Goal: Transaction & Acquisition: Book appointment/travel/reservation

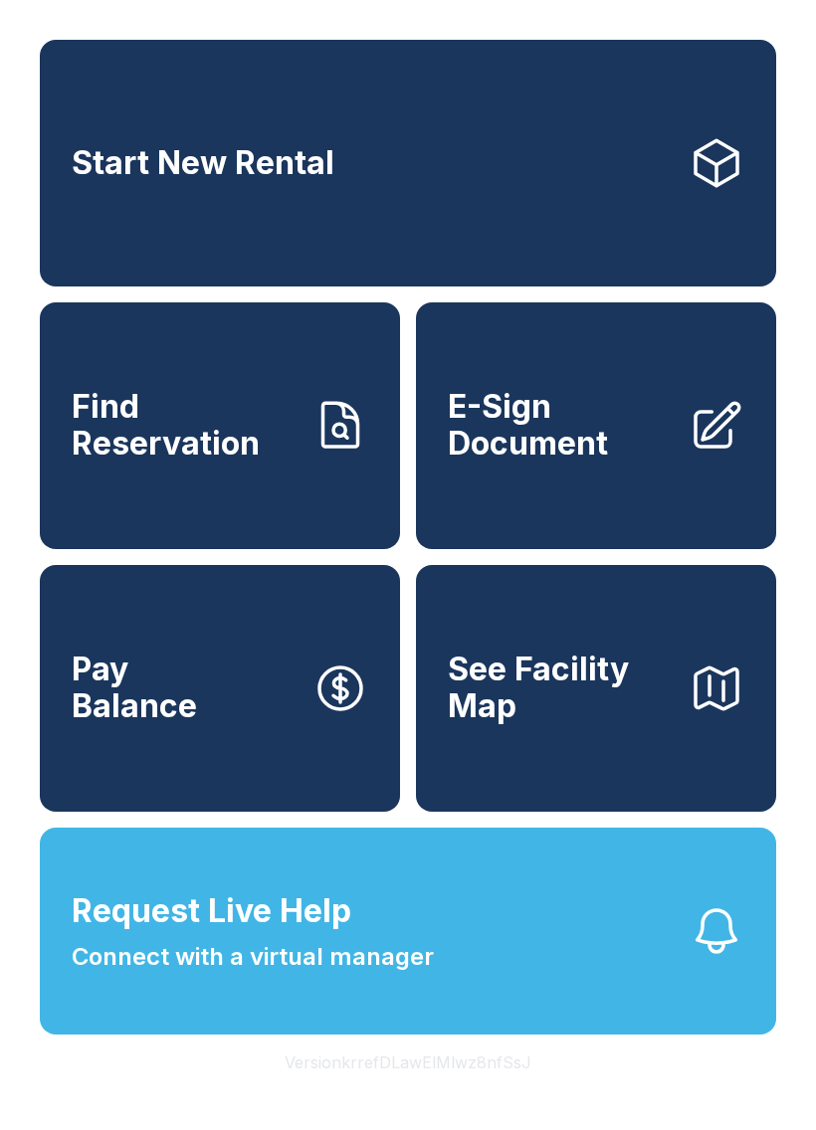
click at [551, 724] on span "See Facility Map" at bounding box center [560, 688] width 225 height 73
click at [199, 213] on link "Start New Rental" at bounding box center [408, 163] width 736 height 247
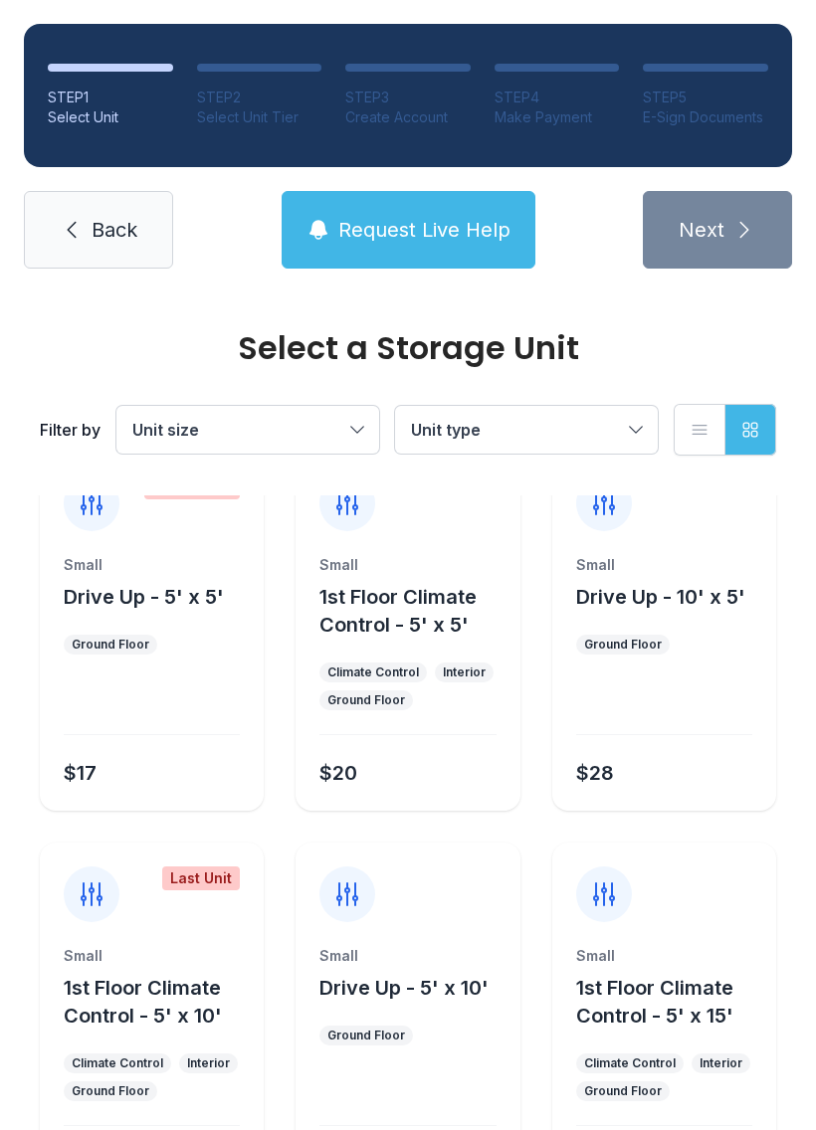
scroll to position [37, 0]
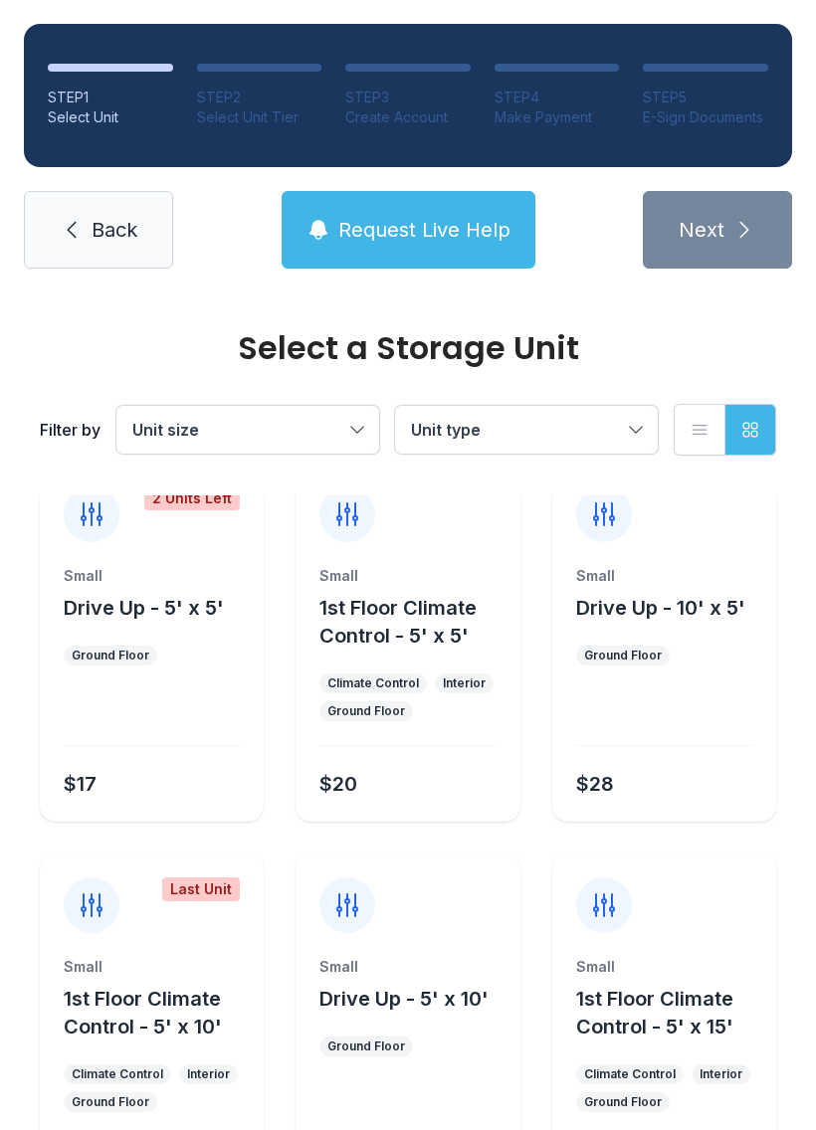
click at [536, 425] on span "Unit type" at bounding box center [516, 430] width 211 height 24
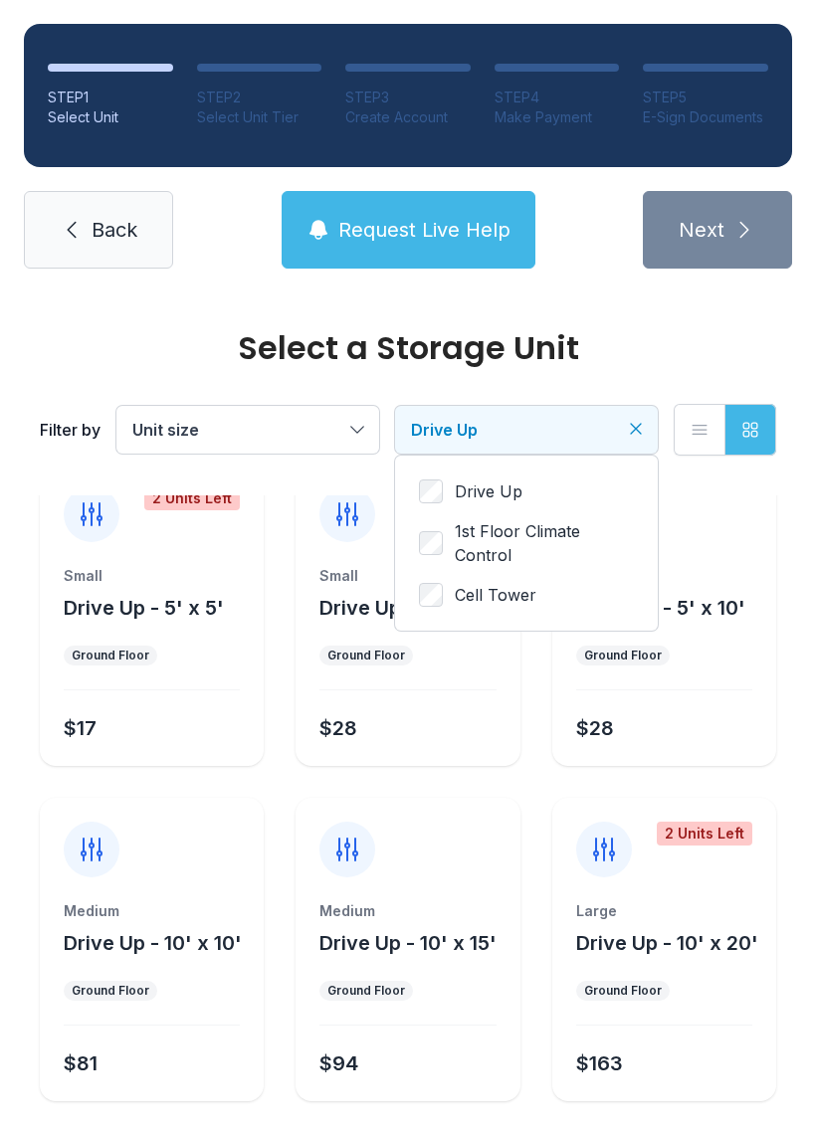
click at [627, 432] on icon "Clear filters" at bounding box center [636, 429] width 20 height 20
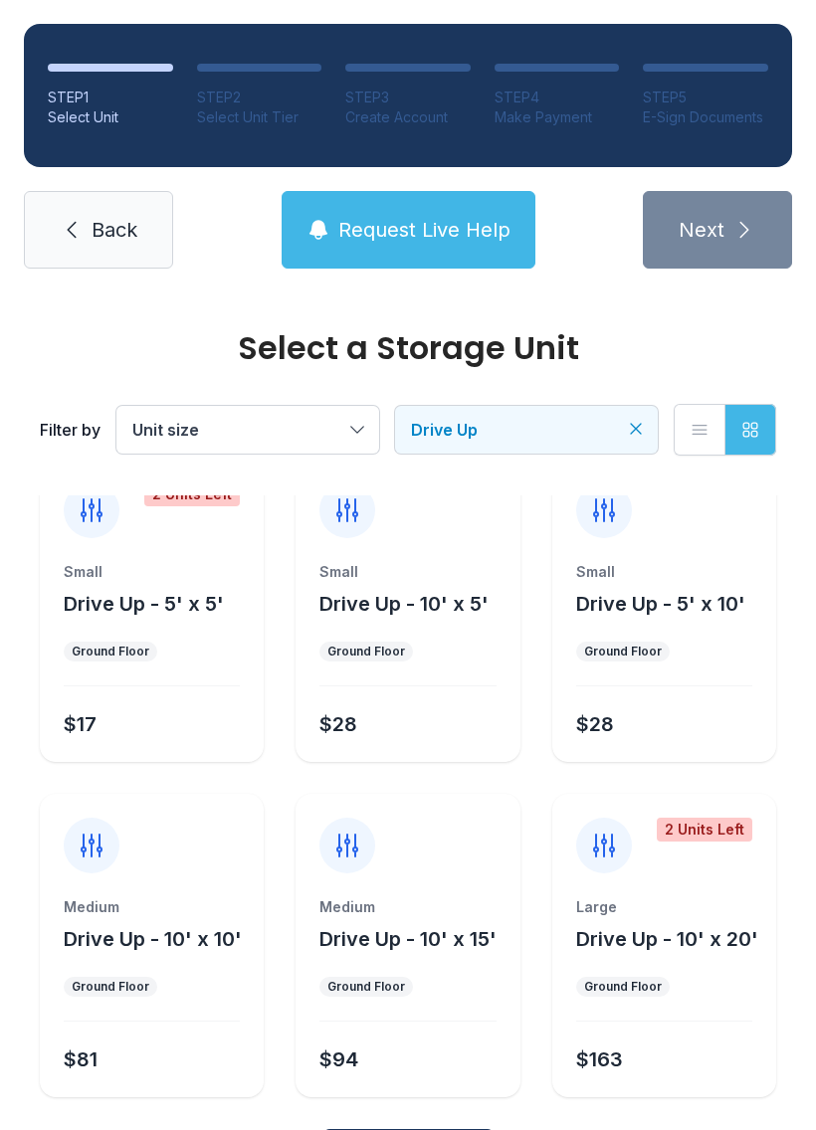
scroll to position [122, 0]
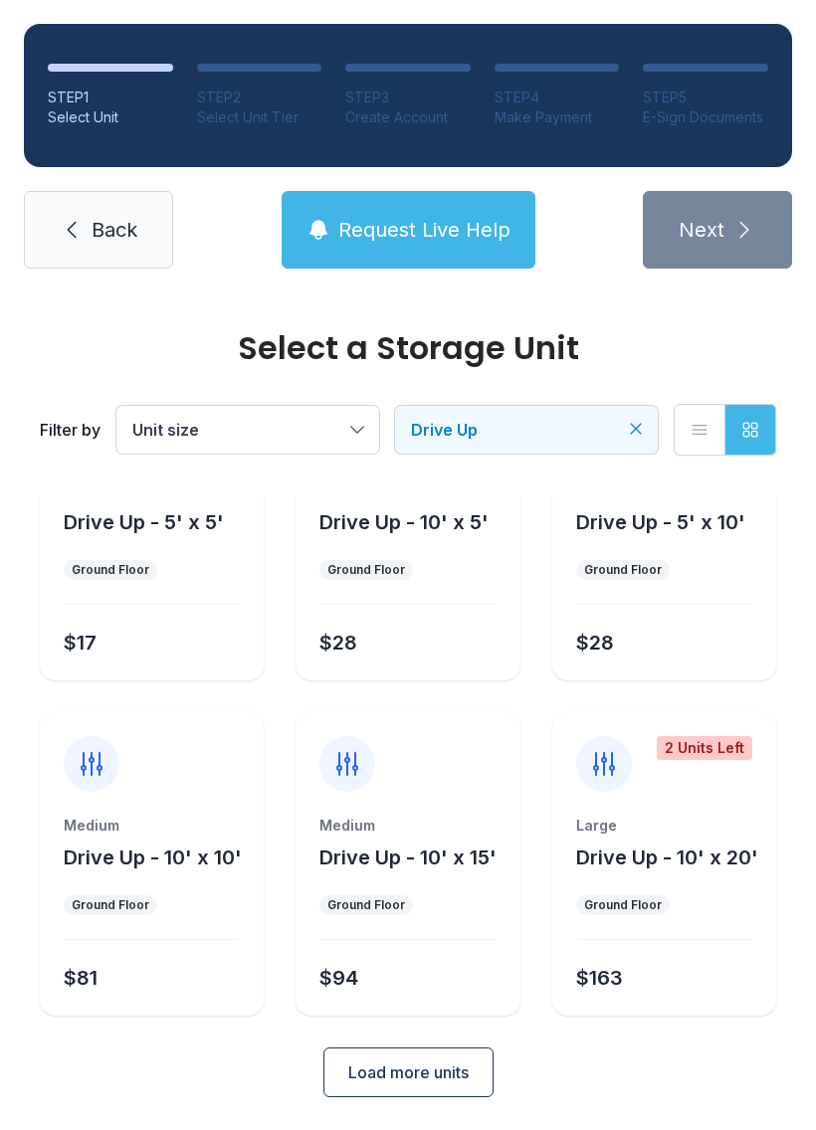
click at [425, 799] on div "Medium Drive Up - 10' x 15' Ground Floor $94" at bounding box center [407, 863] width 224 height 303
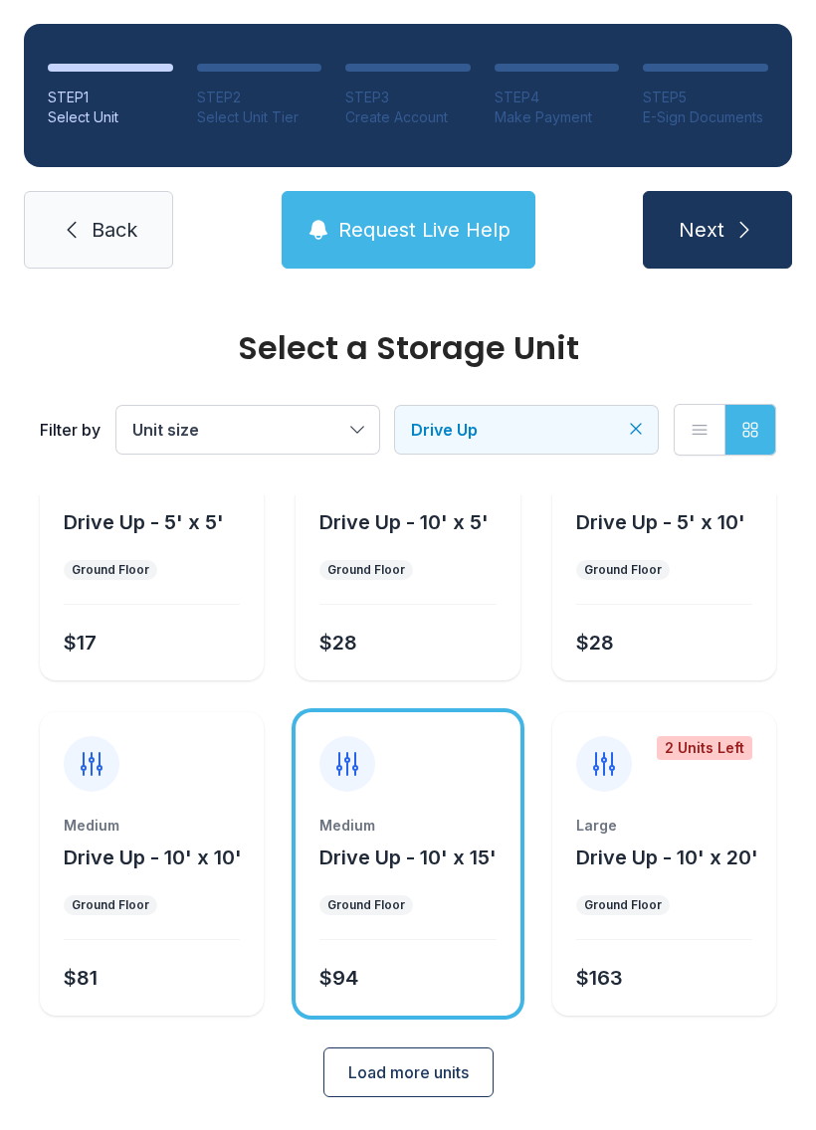
click at [742, 221] on icon "submit" at bounding box center [744, 230] width 24 height 24
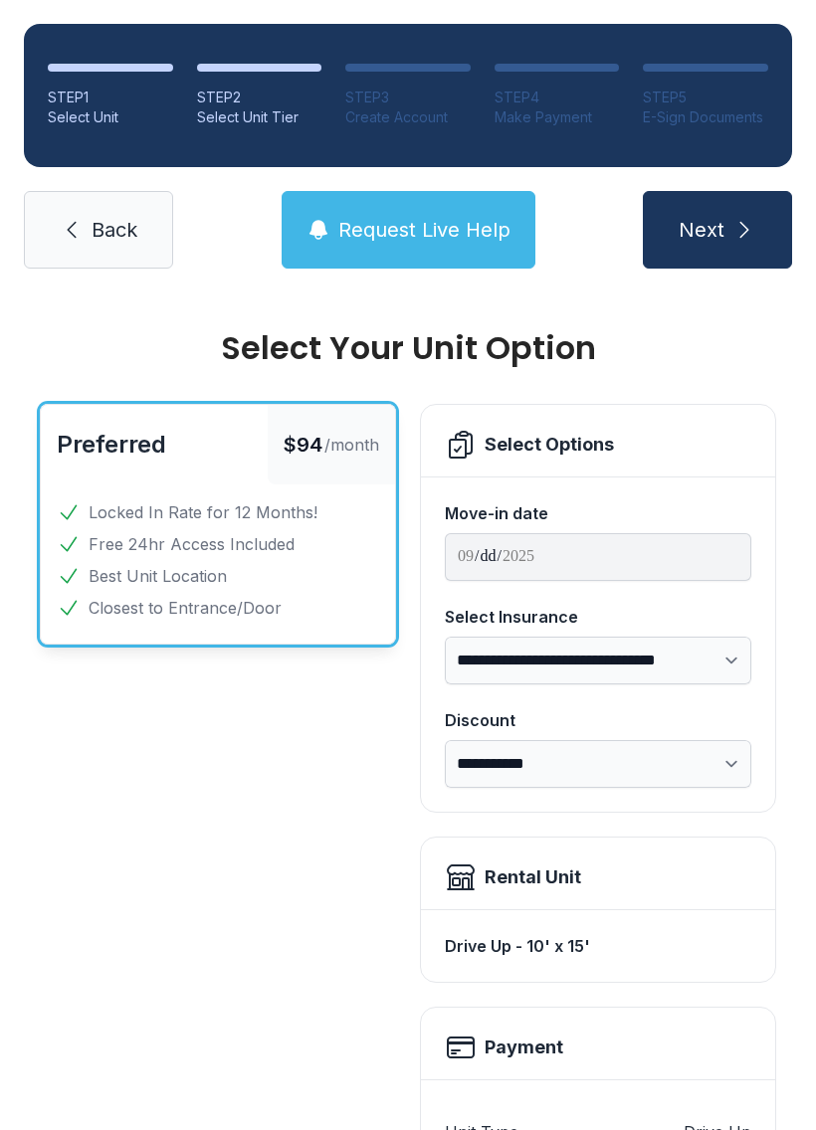
click at [62, 241] on icon at bounding box center [72, 230] width 24 height 24
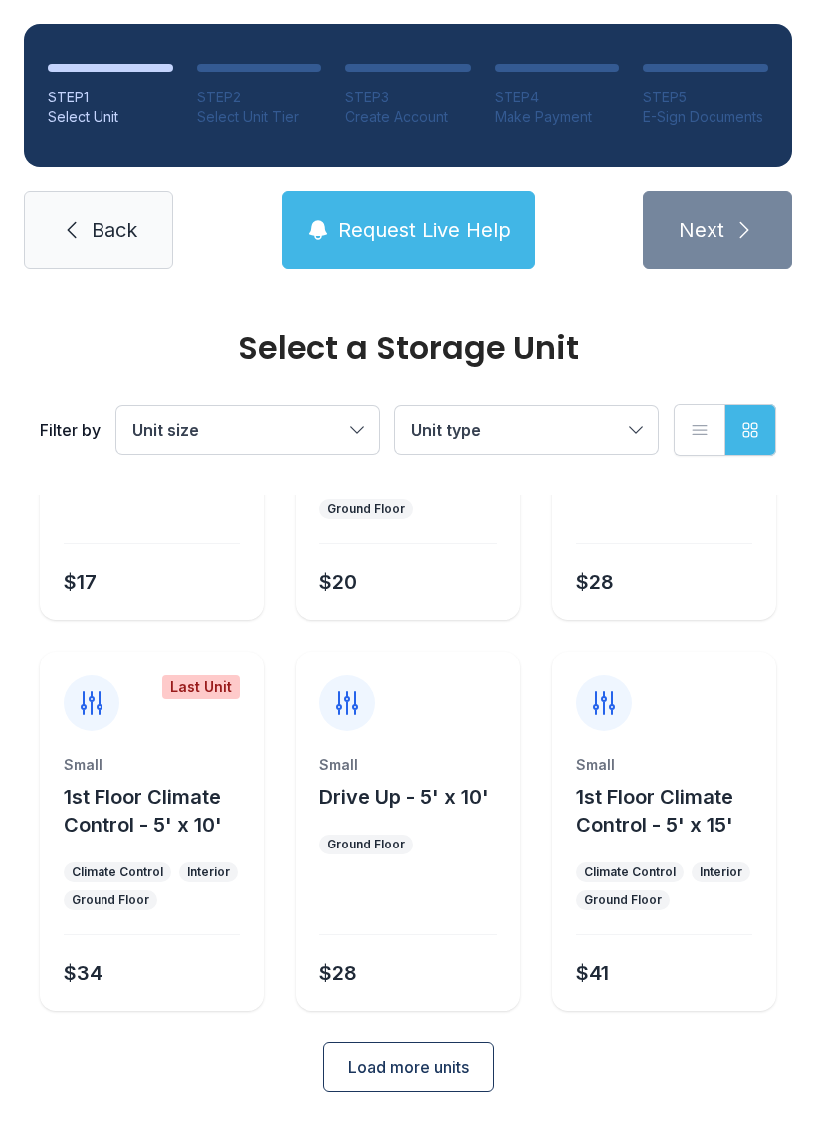
scroll to position [237, 0]
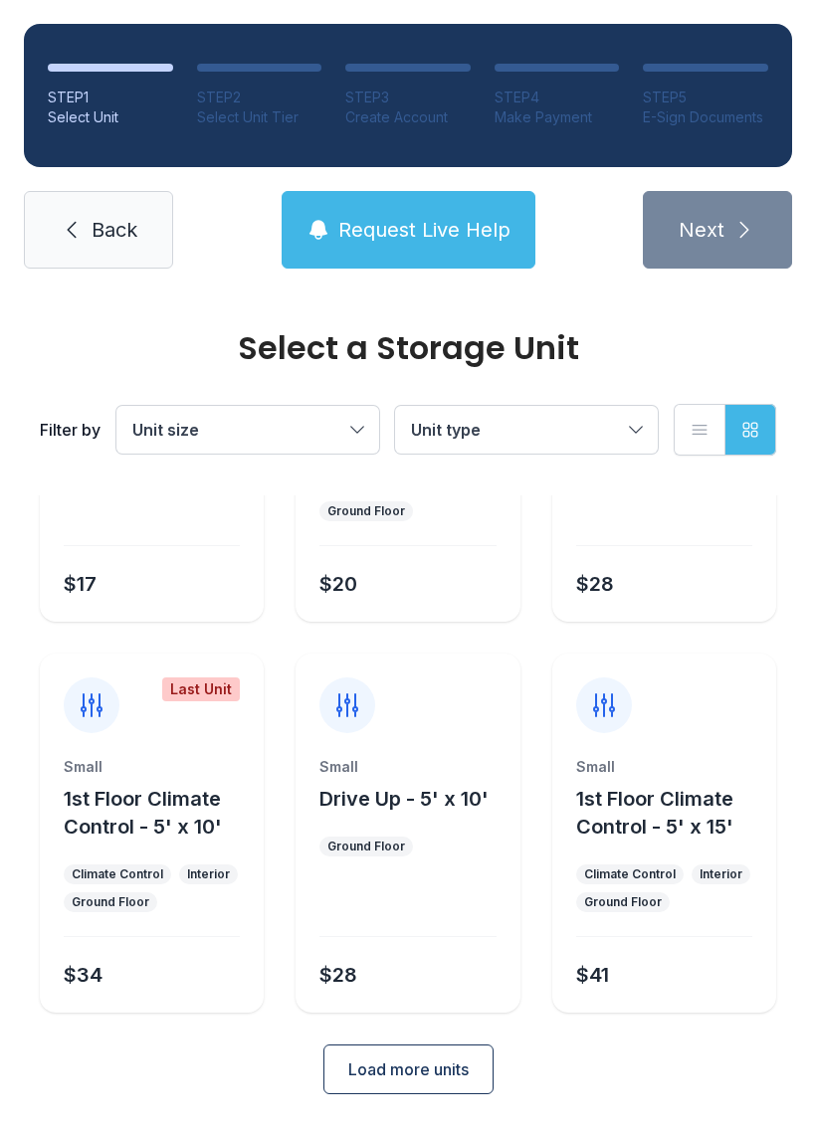
click at [540, 428] on span "Unit type" at bounding box center [516, 430] width 211 height 24
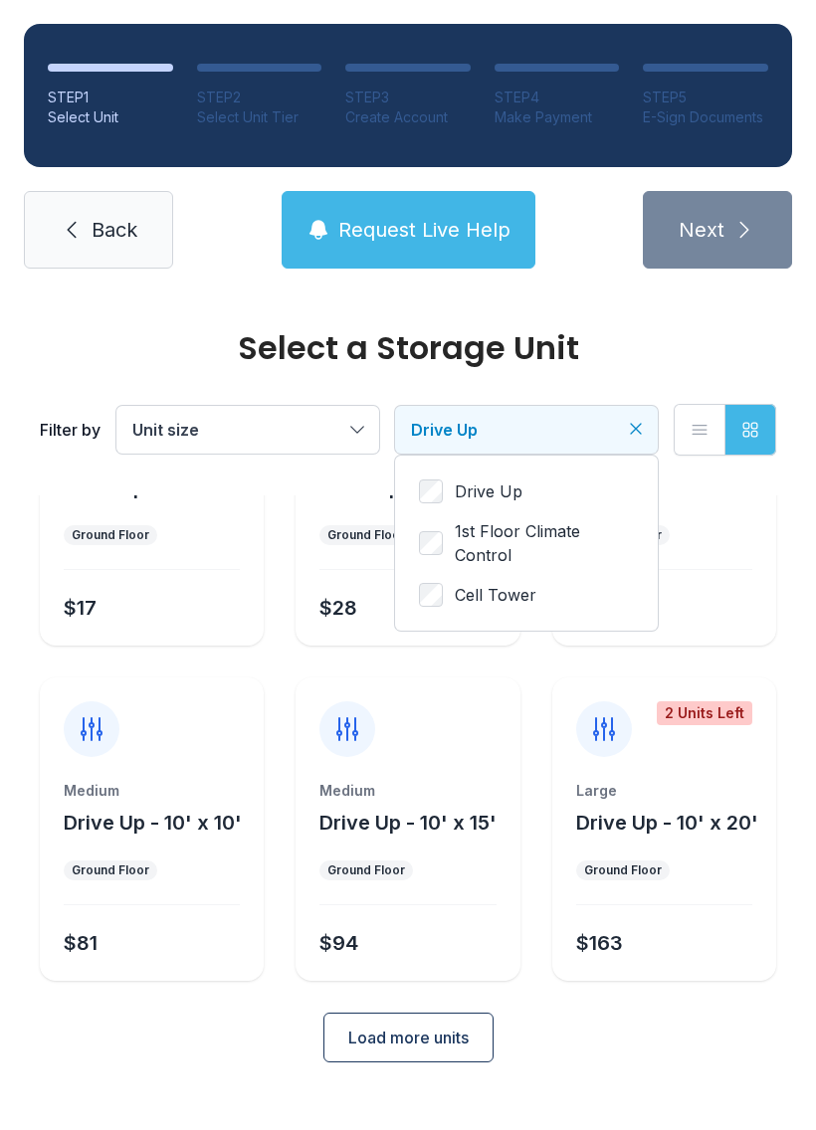
scroll to position [125, 0]
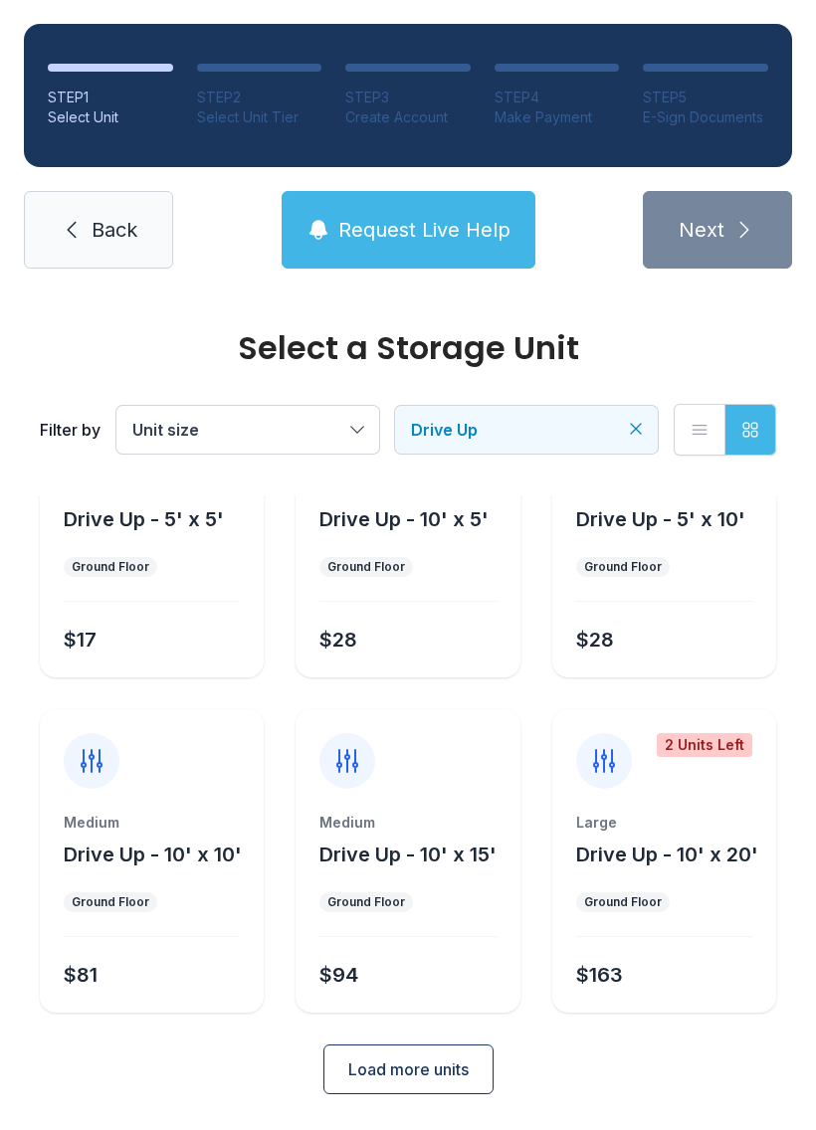
click at [455, 1086] on button "Load more units" at bounding box center [408, 1070] width 170 height 50
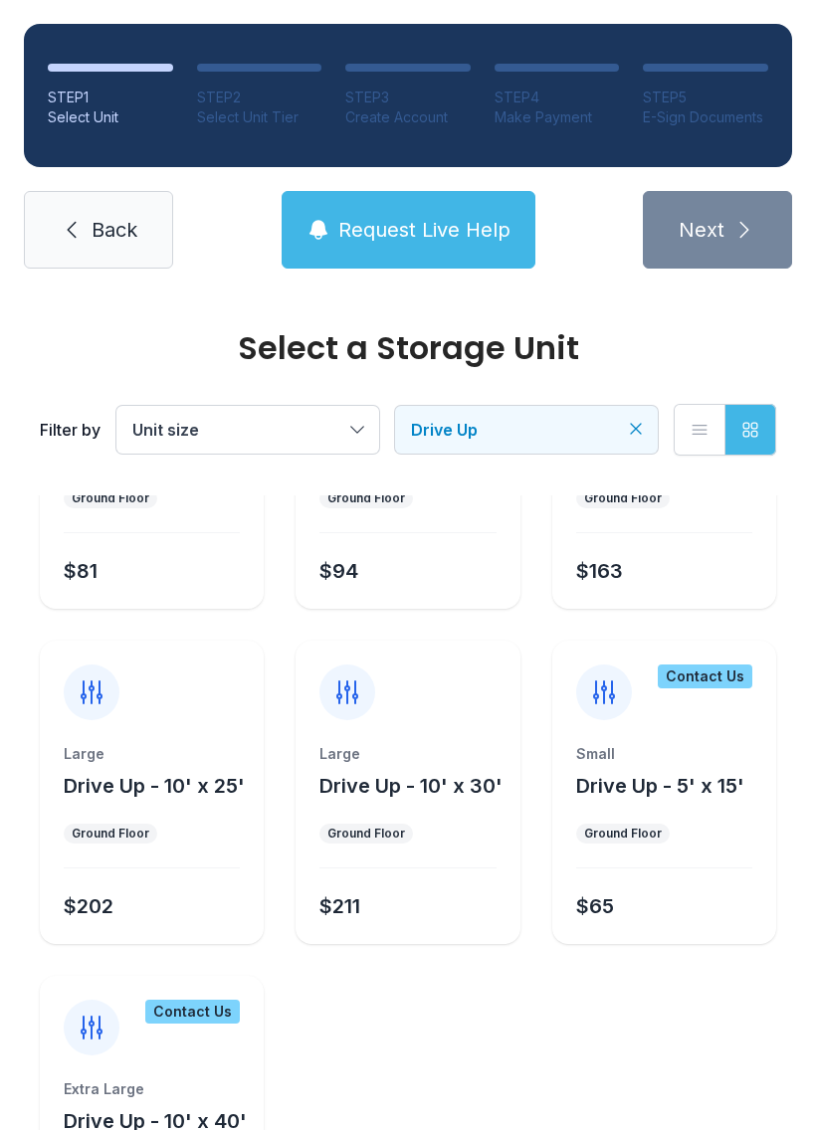
scroll to position [521, 0]
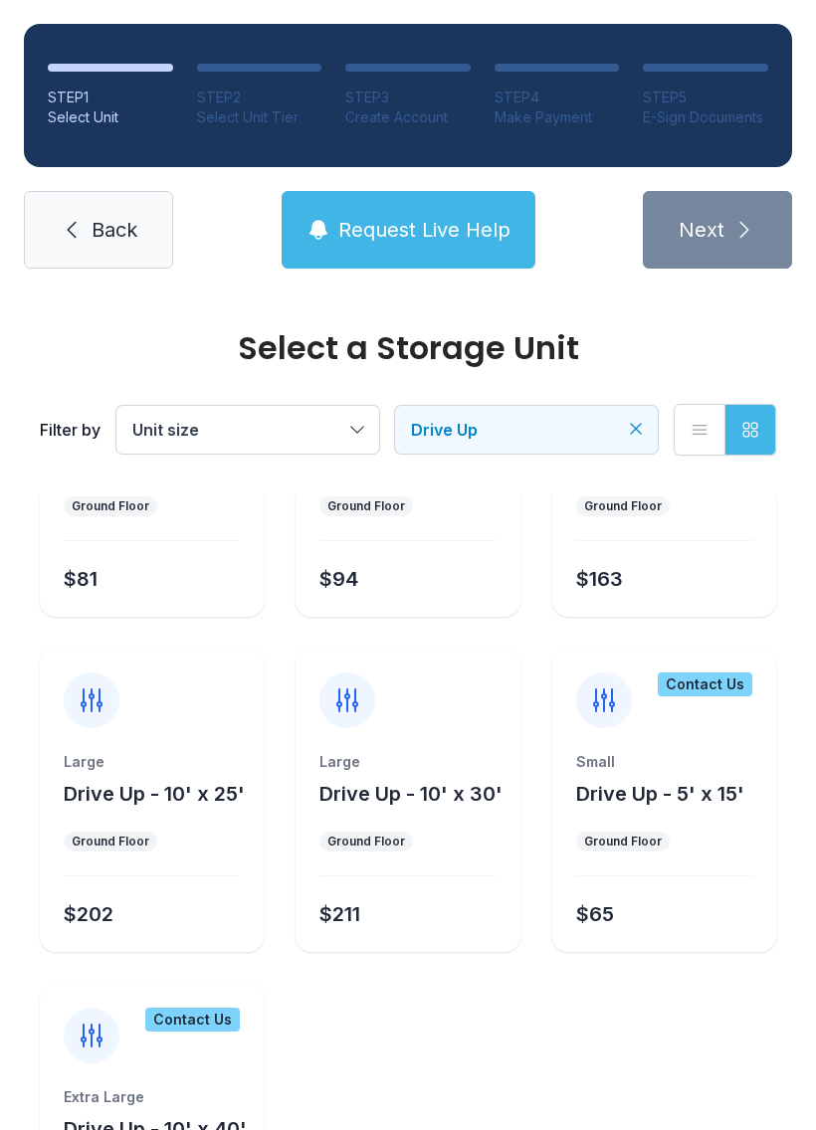
click at [632, 410] on button "Drive Up" at bounding box center [526, 430] width 263 height 48
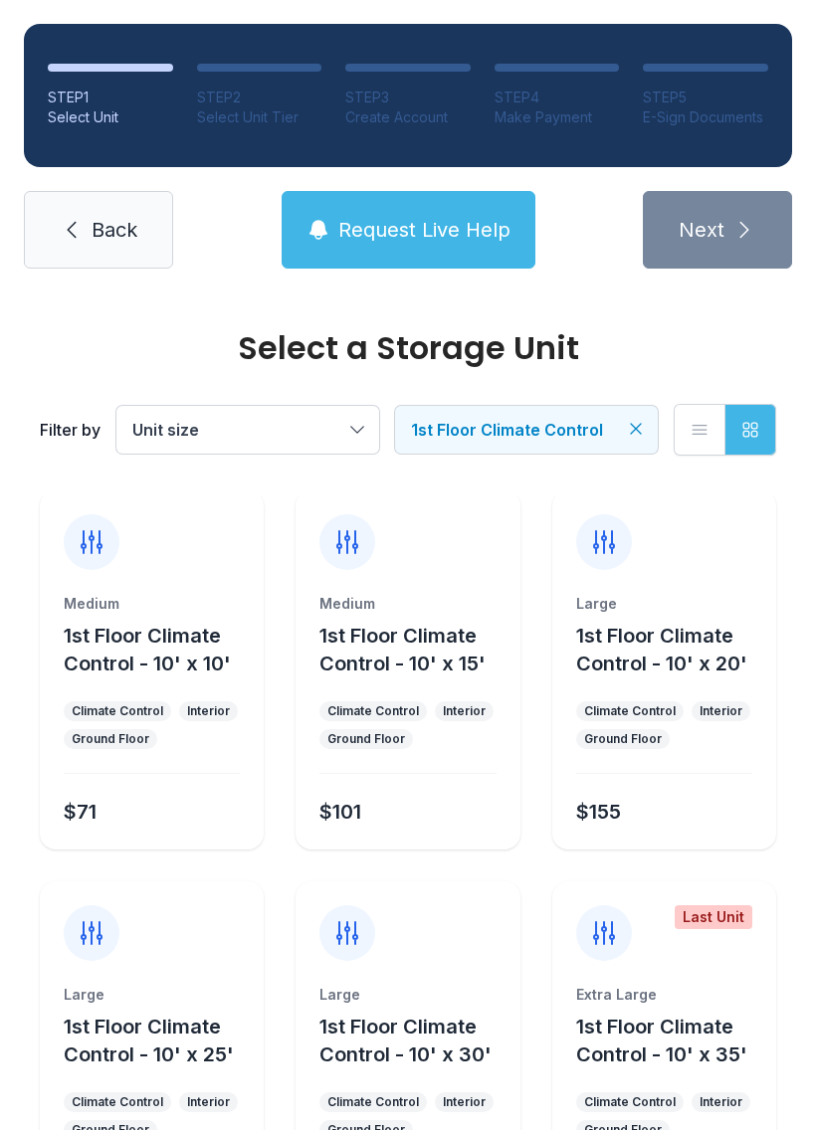
scroll to position [399, 0]
click at [63, 234] on icon at bounding box center [72, 230] width 24 height 24
